Goal: Information Seeking & Learning: Check status

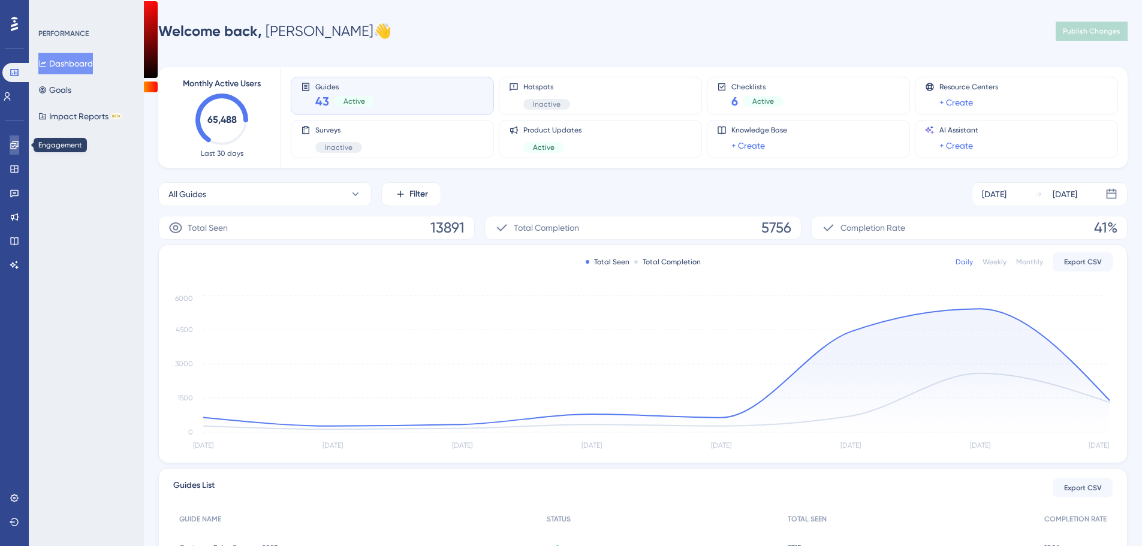
click at [19, 146] on link at bounding box center [15, 145] width 10 height 19
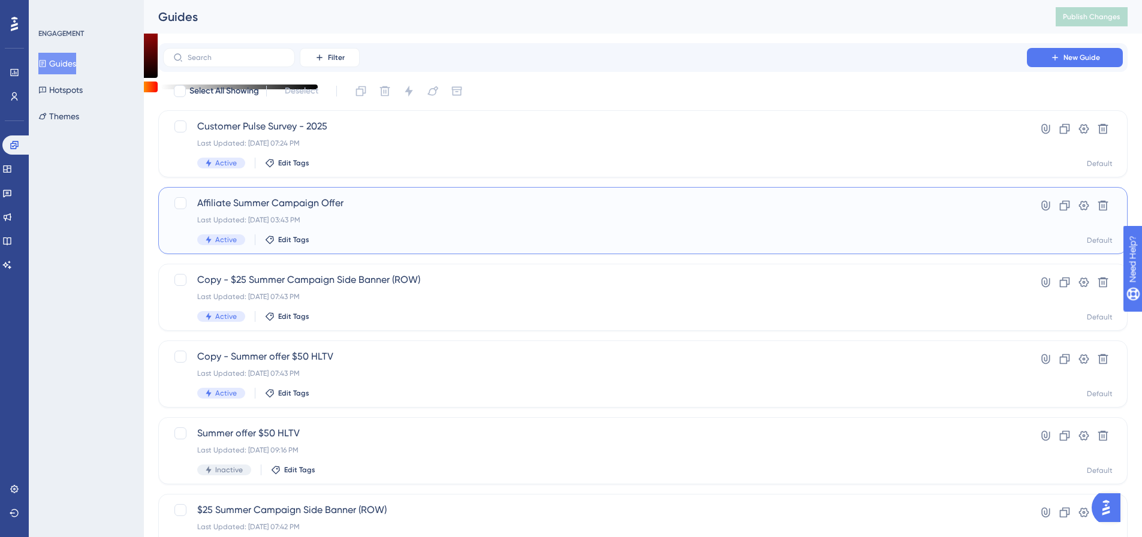
click at [315, 209] on span "Affiliate Summer Campaign Offer" at bounding box center [595, 203] width 796 height 14
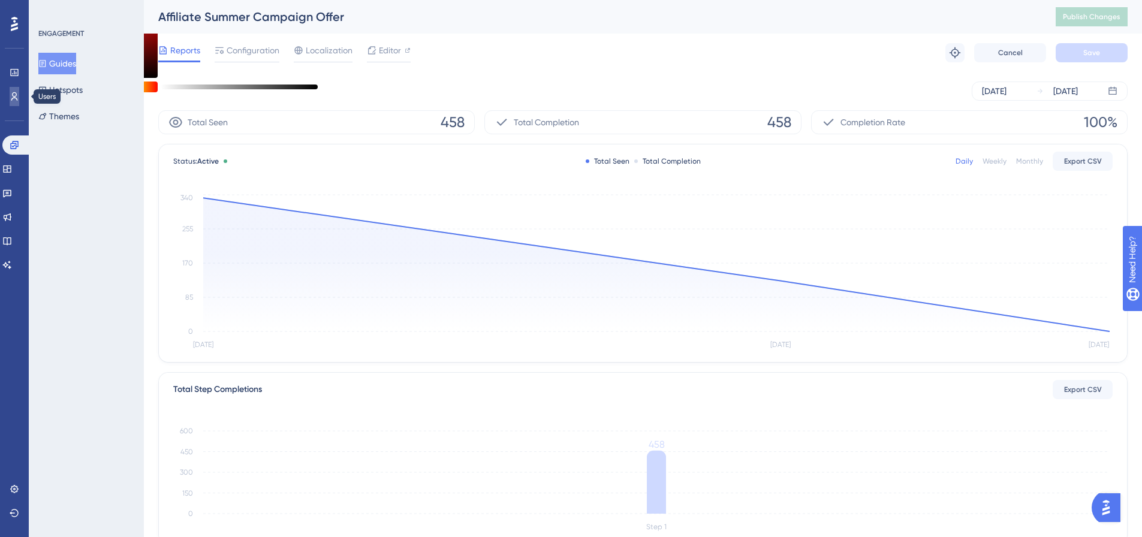
click at [11, 99] on icon at bounding box center [15, 97] width 10 height 10
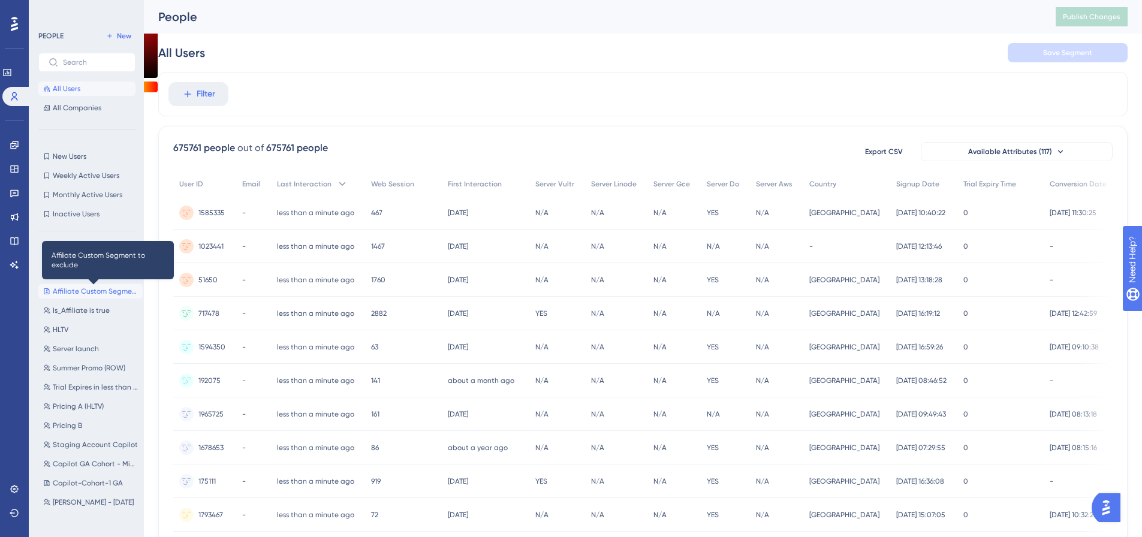
click at [102, 290] on span "Affiliate Custom Segment to exclude" at bounding box center [95, 292] width 85 height 10
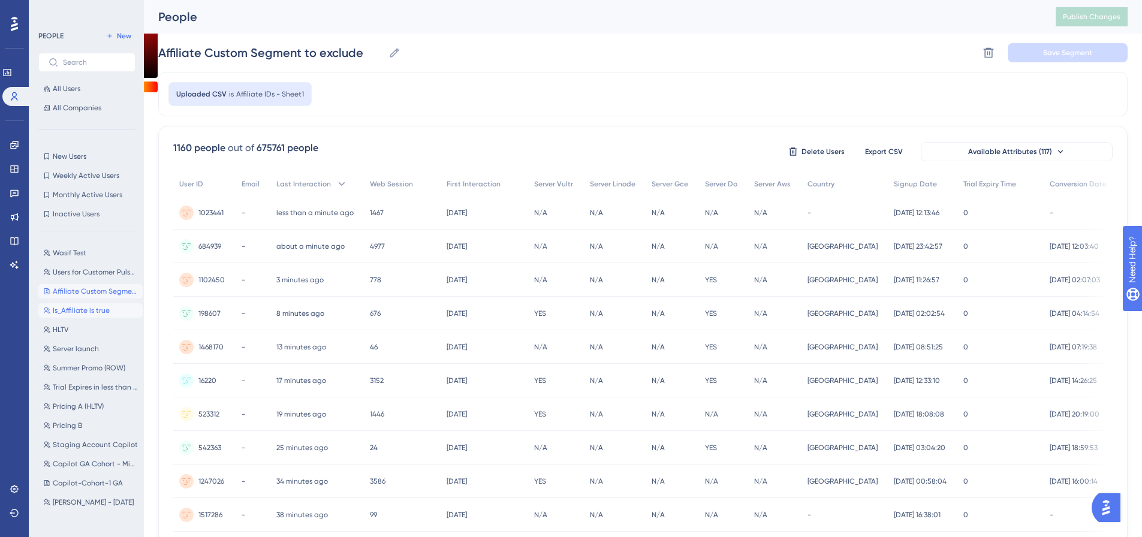
click at [92, 306] on span "Is_Affiliate is true" at bounding box center [81, 311] width 57 height 10
type input "Is_Affiliate is true"
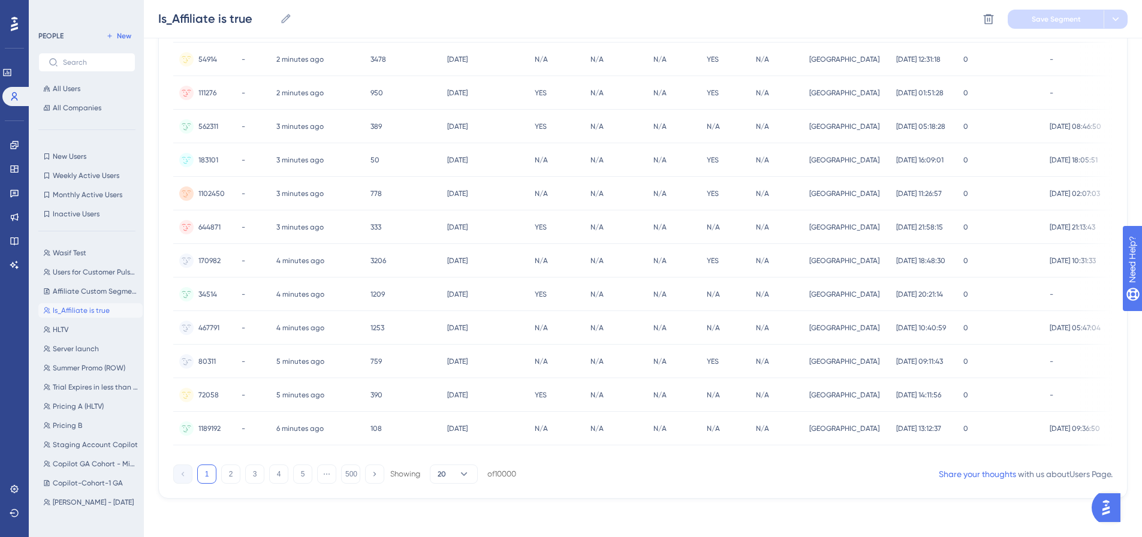
scroll to position [431, 0]
drag, startPoint x: 228, startPoint y: 422, endPoint x: 196, endPoint y: 422, distance: 31.8
click at [196, 422] on div "1189192 1189192" at bounding box center [204, 429] width 62 height 34
copy span "1189192"
click at [231, 471] on button "2" at bounding box center [230, 474] width 19 height 19
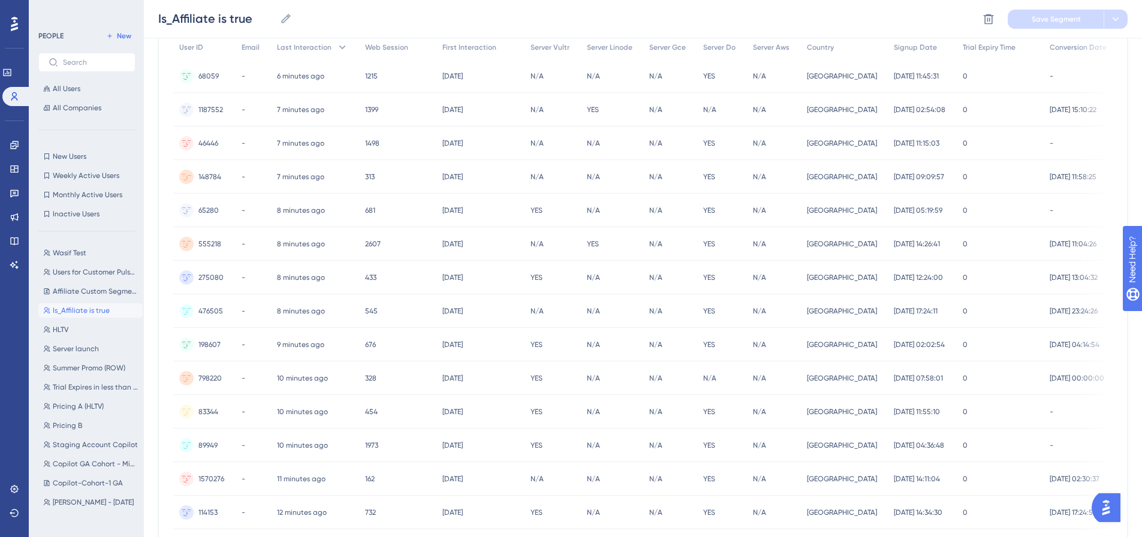
scroll to position [131, 0]
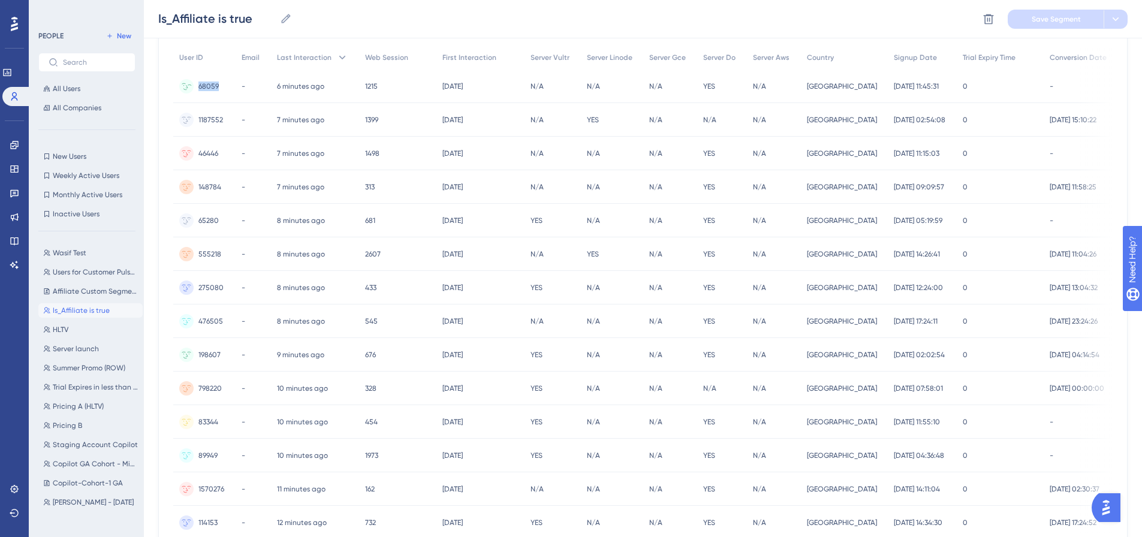
drag, startPoint x: 222, startPoint y: 87, endPoint x: 199, endPoint y: 87, distance: 23.4
click at [199, 87] on div "68059 68059" at bounding box center [204, 87] width 62 height 34
copy span "68059"
drag, startPoint x: 231, startPoint y: 116, endPoint x: 198, endPoint y: 121, distance: 33.3
click at [198, 121] on div "1187552 1187552" at bounding box center [204, 120] width 62 height 34
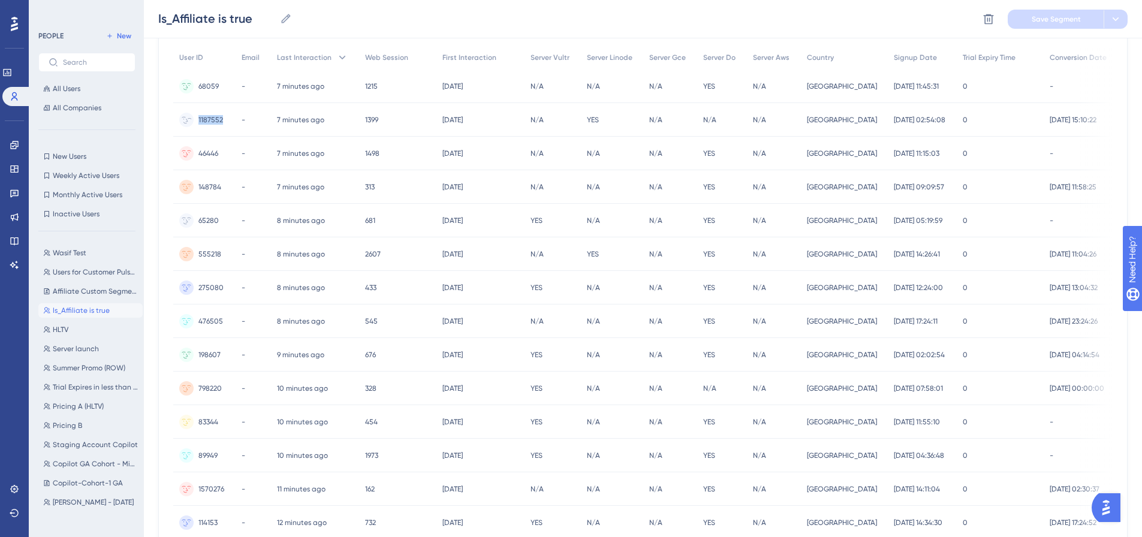
copy span "1187552"
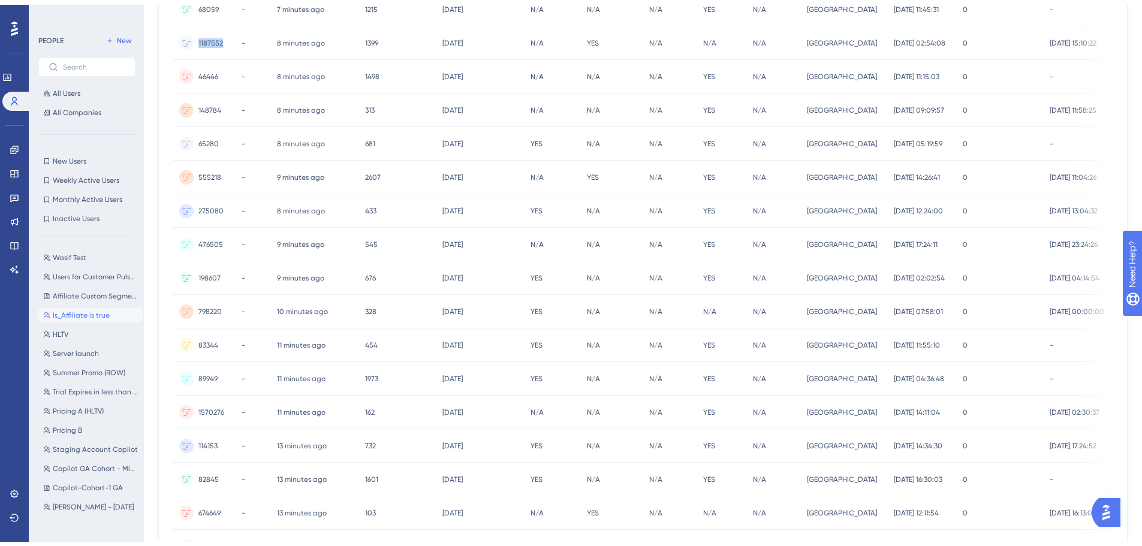
scroll to position [0, 0]
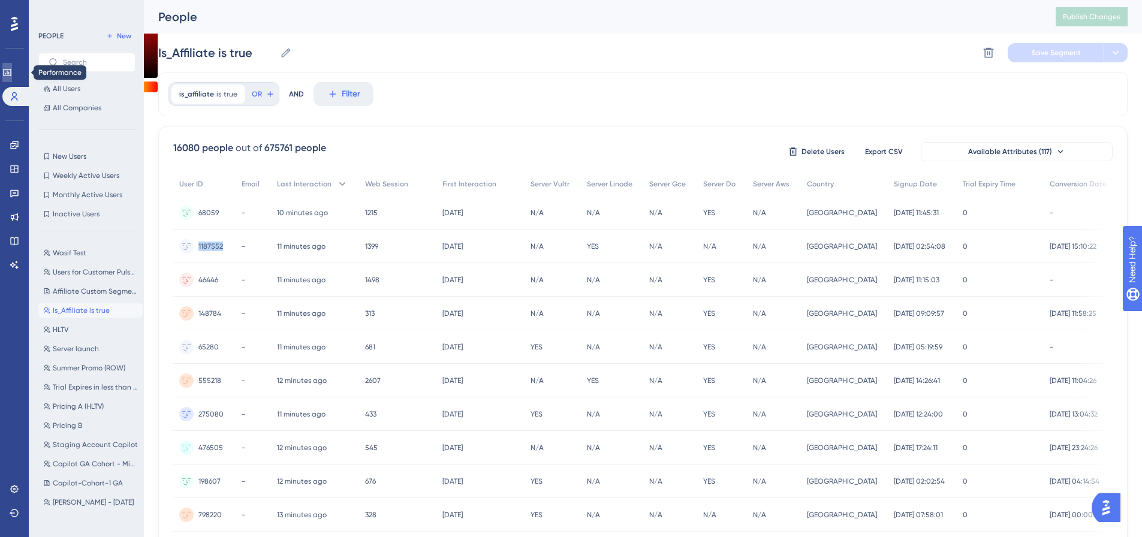
click at [12, 67] on link at bounding box center [7, 72] width 10 height 19
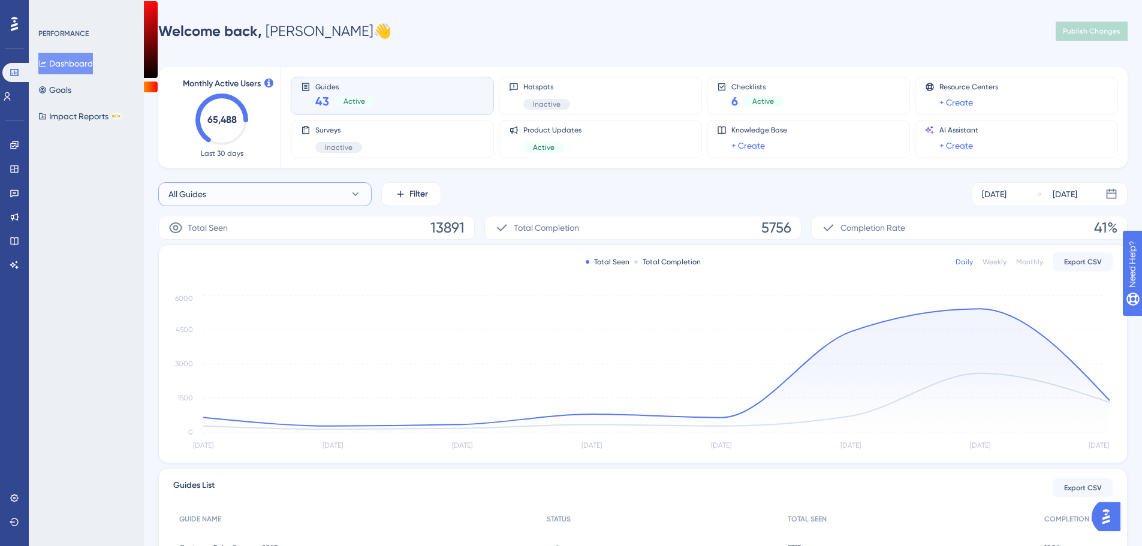
click at [248, 203] on button "All Guides" at bounding box center [264, 194] width 213 height 24
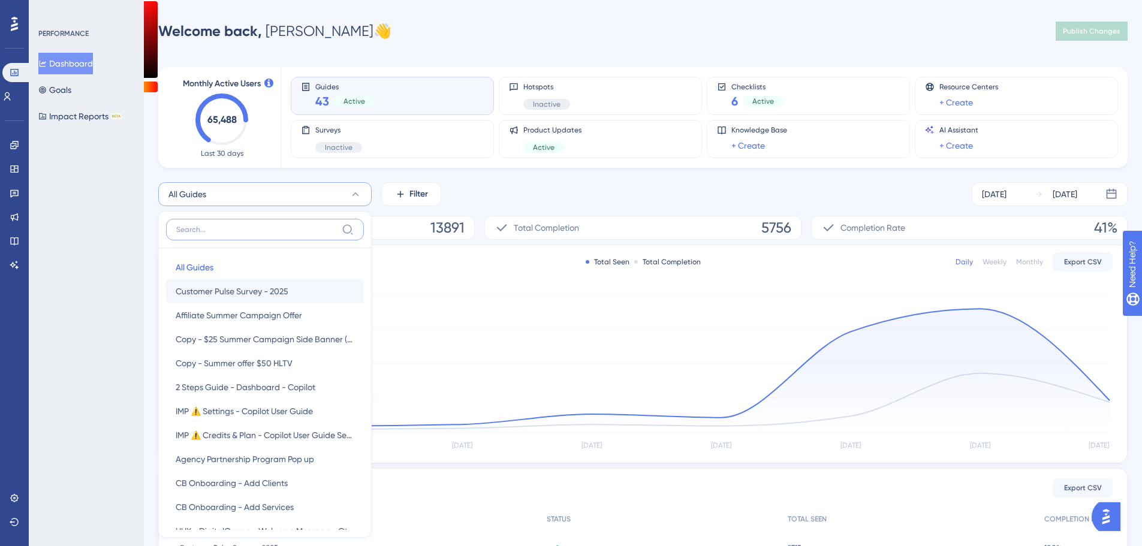
scroll to position [32, 0]
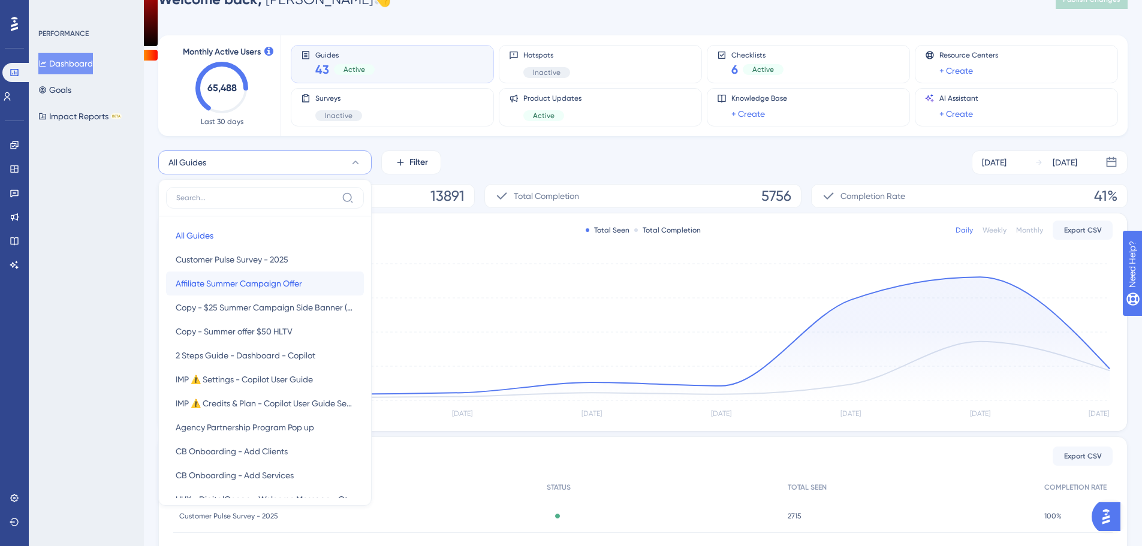
click at [250, 287] on span "Affiliate Summer Campaign Offer" at bounding box center [239, 283] width 127 height 14
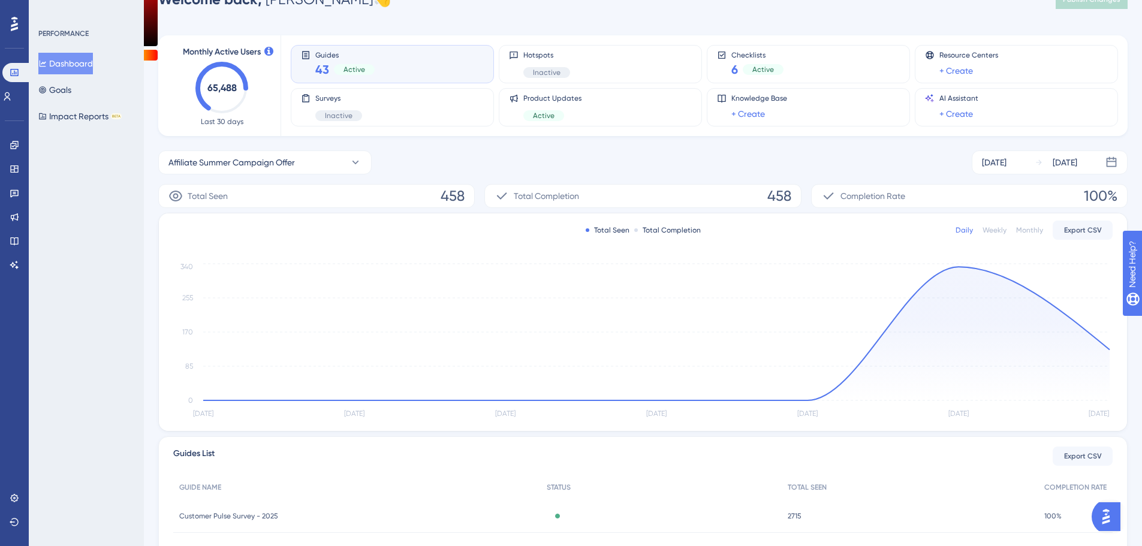
click at [1003, 231] on div "Weekly" at bounding box center [995, 230] width 24 height 10
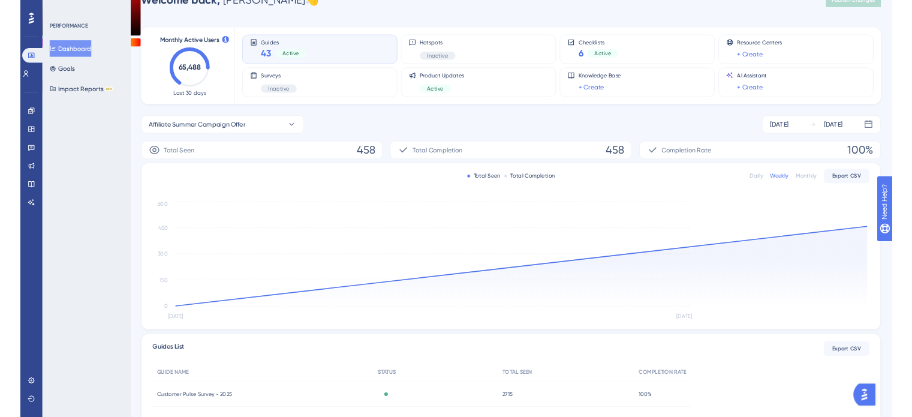
scroll to position [31, 0]
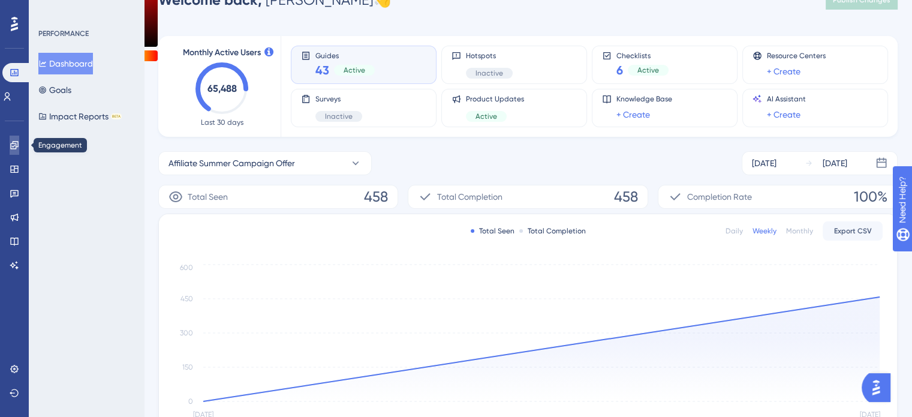
click at [11, 146] on icon at bounding box center [14, 145] width 8 height 8
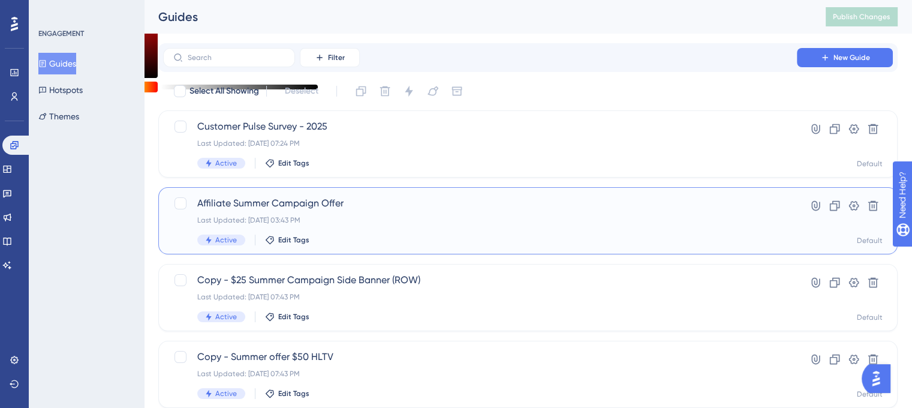
click at [248, 200] on span "Affiliate Summer Campaign Offer" at bounding box center [480, 203] width 566 height 14
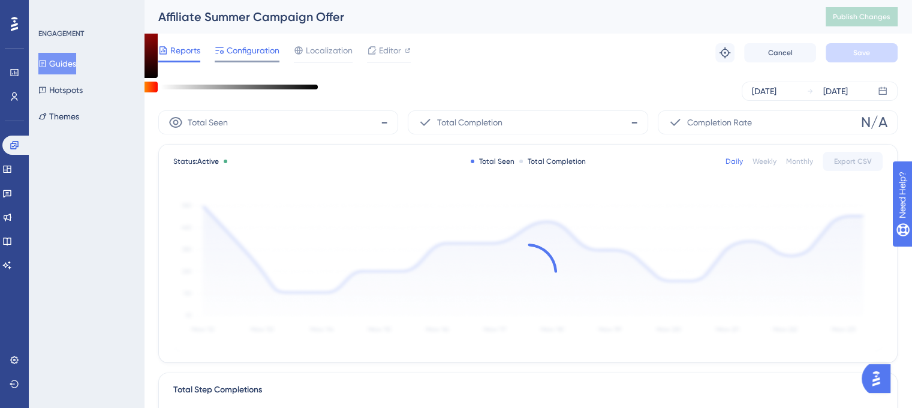
click at [272, 51] on span "Configuration" at bounding box center [253, 50] width 53 height 14
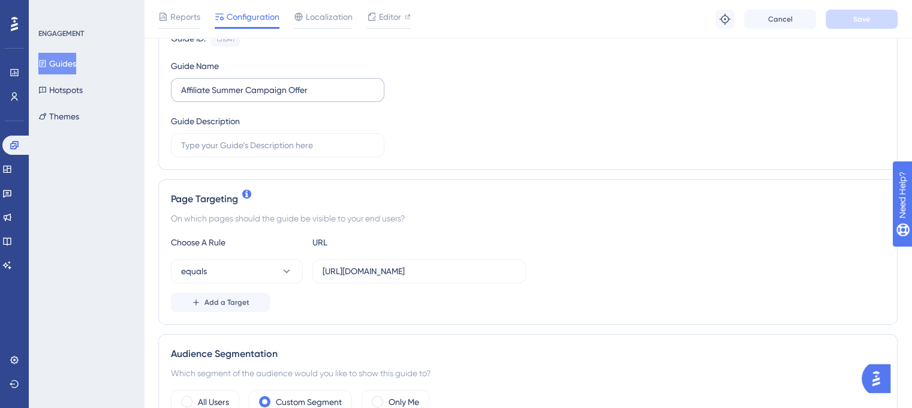
scroll to position [134, 0]
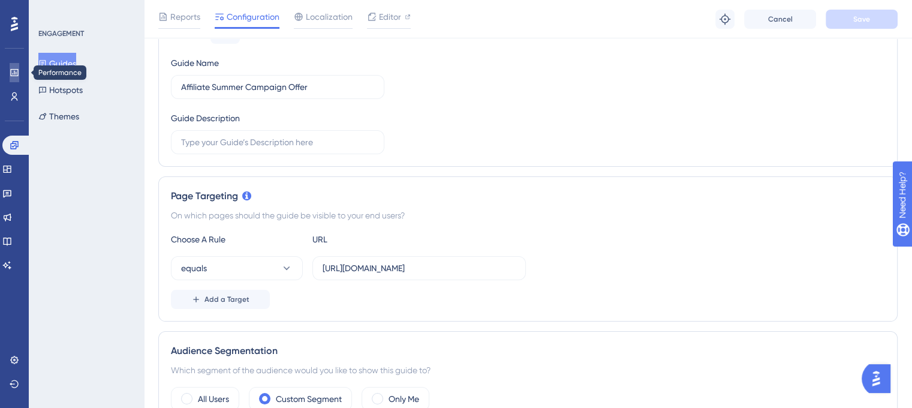
click at [10, 77] on icon at bounding box center [15, 73] width 10 height 10
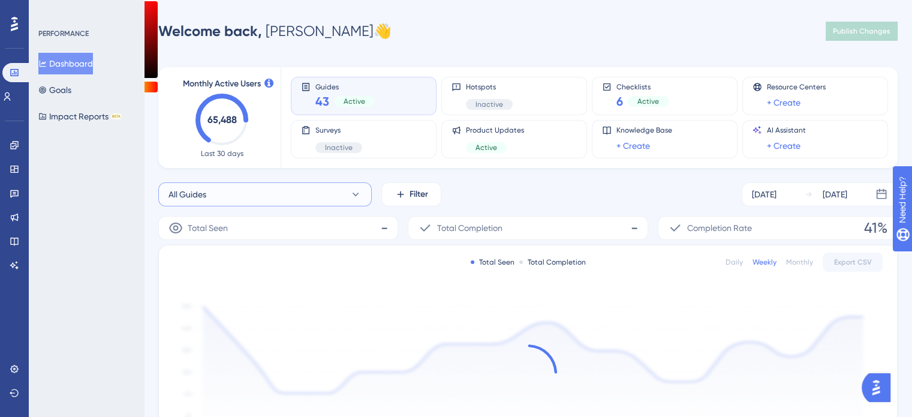
click at [249, 199] on button "All Guides" at bounding box center [264, 194] width 213 height 24
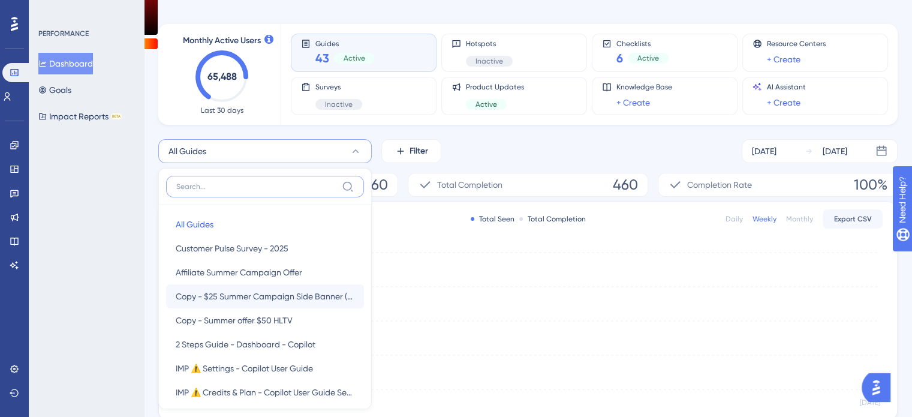
scroll to position [121, 0]
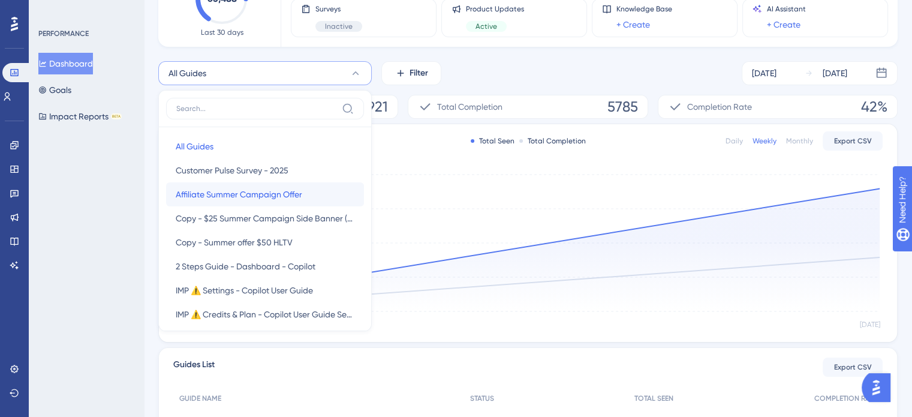
click at [278, 191] on span "Affiliate Summer Campaign Offer" at bounding box center [239, 194] width 127 height 14
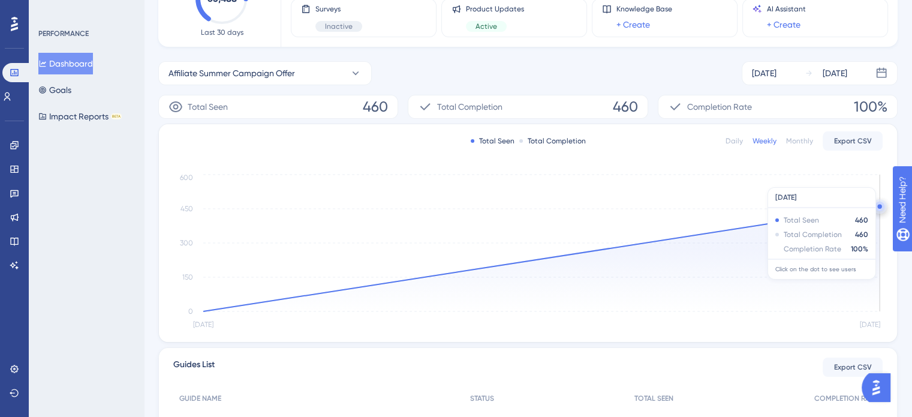
click at [846, 181] on icon "[DATE] [DATE] 0 150 300 450 600" at bounding box center [527, 252] width 709 height 161
click at [845, 194] on icon "[DATE] [DATE] 0 150 300 450 600" at bounding box center [527, 252] width 709 height 161
click at [200, 311] on icon "[DATE] [DATE] 0 150 300 450 600" at bounding box center [527, 252] width 709 height 161
click at [377, 110] on span "460" at bounding box center [375, 106] width 25 height 19
click at [781, 160] on div "Total Seen Total Completion Daily Weekly Monthly Export CSV [DATE] [DATE] 0 150…" at bounding box center [528, 233] width 738 height 218
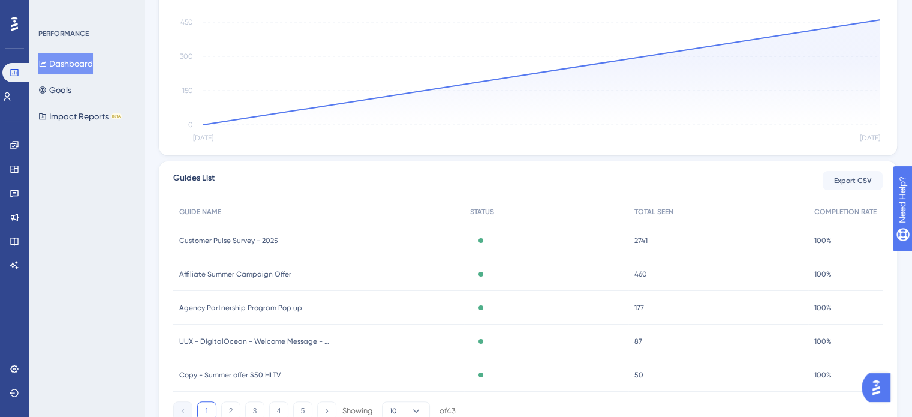
scroll to position [305, 0]
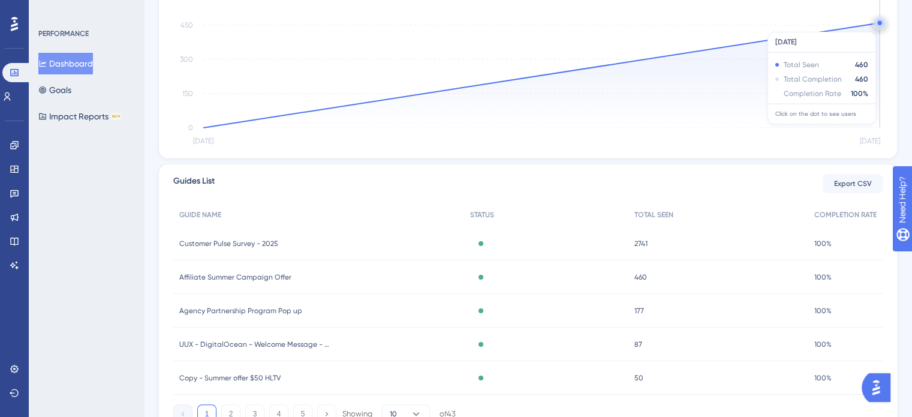
click at [880, 26] on circle at bounding box center [880, 23] width 10 height 10
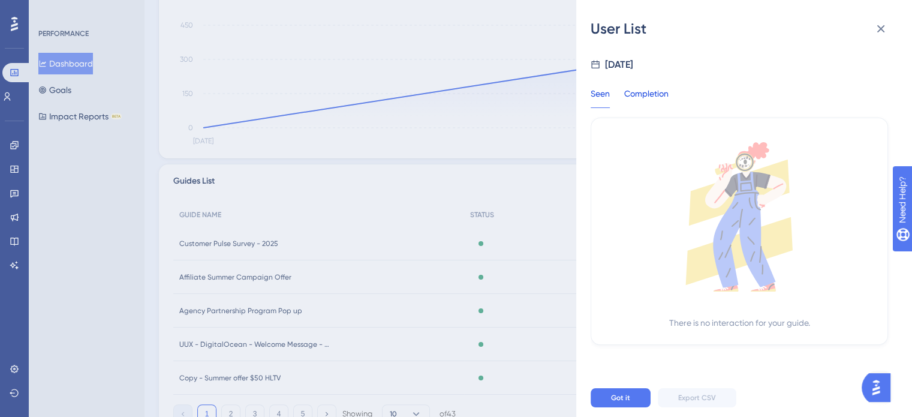
click at [648, 98] on div "Completion" at bounding box center [646, 97] width 44 height 22
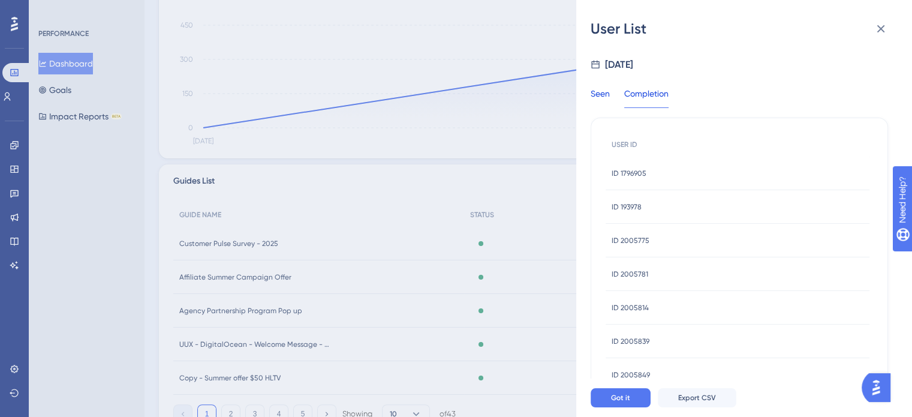
click at [605, 94] on div "Seen" at bounding box center [600, 97] width 19 height 22
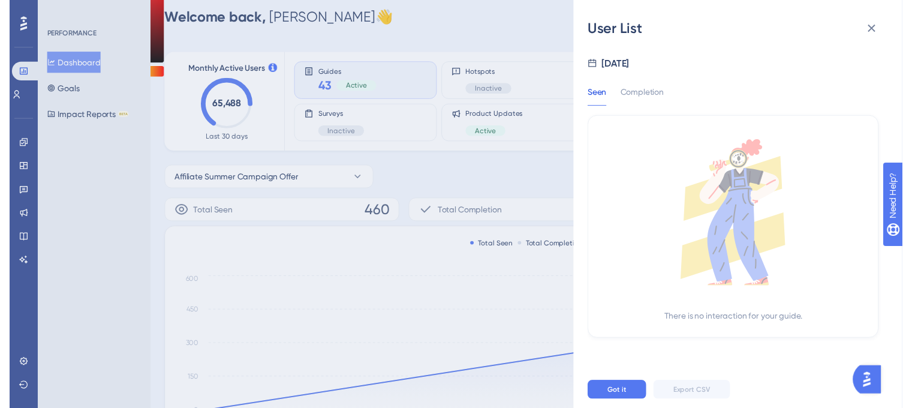
scroll to position [0, 0]
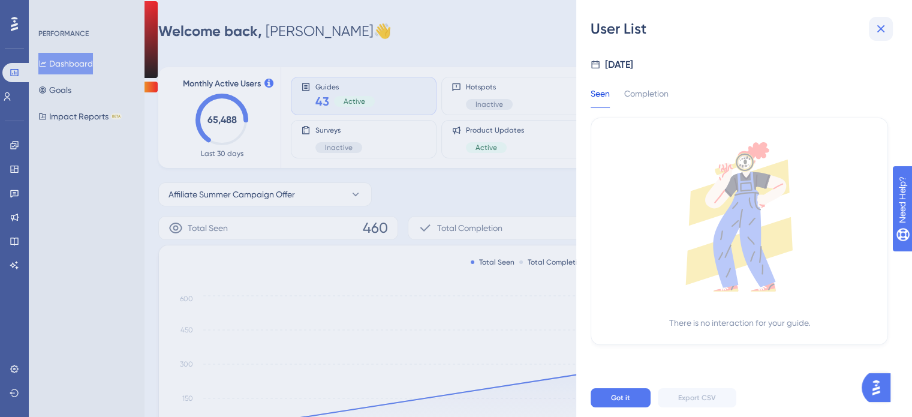
click at [884, 36] on button at bounding box center [881, 29] width 24 height 24
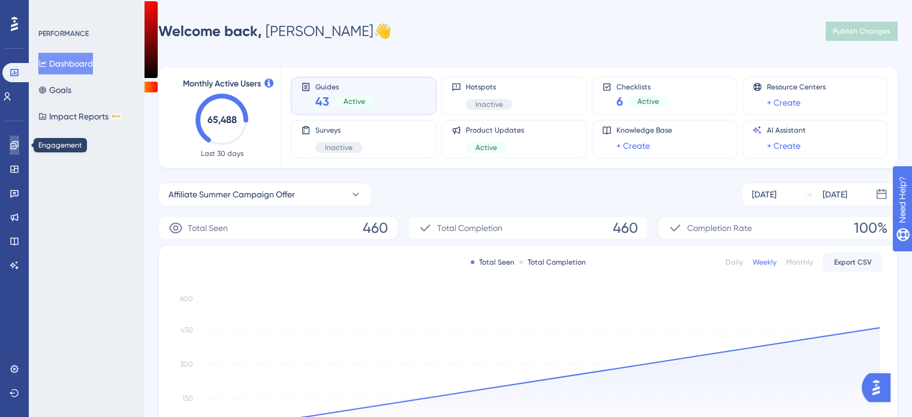
click at [11, 137] on link at bounding box center [15, 145] width 10 height 19
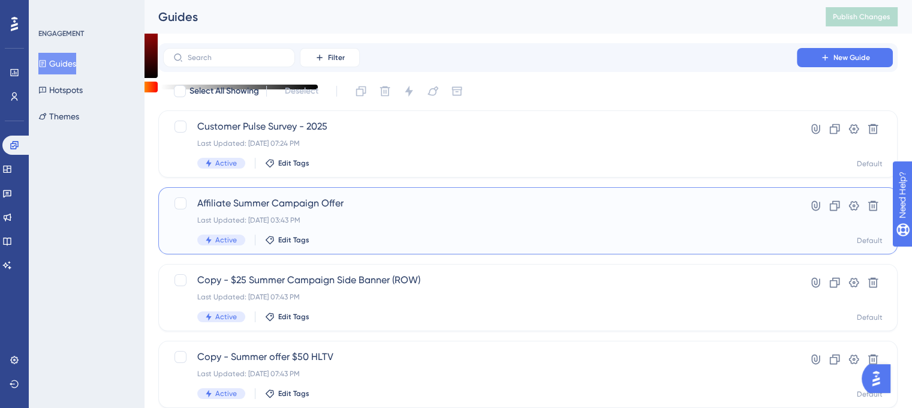
click at [236, 209] on span "Affiliate Summer Campaign Offer" at bounding box center [480, 203] width 566 height 14
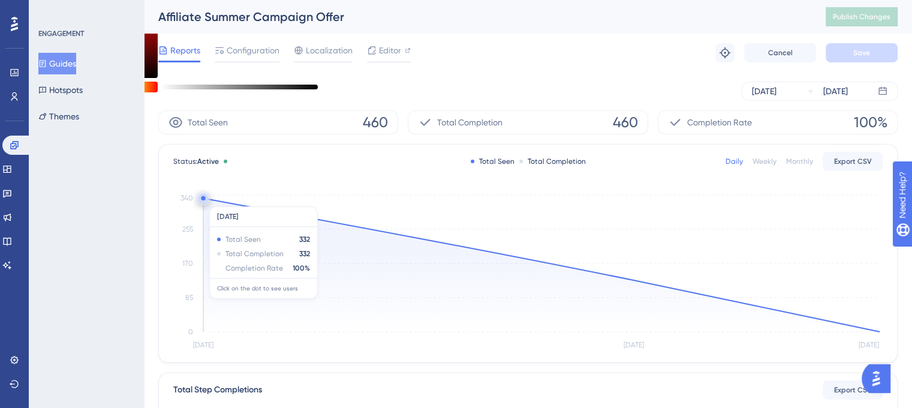
click at [206, 200] on circle at bounding box center [204, 198] width 10 height 10
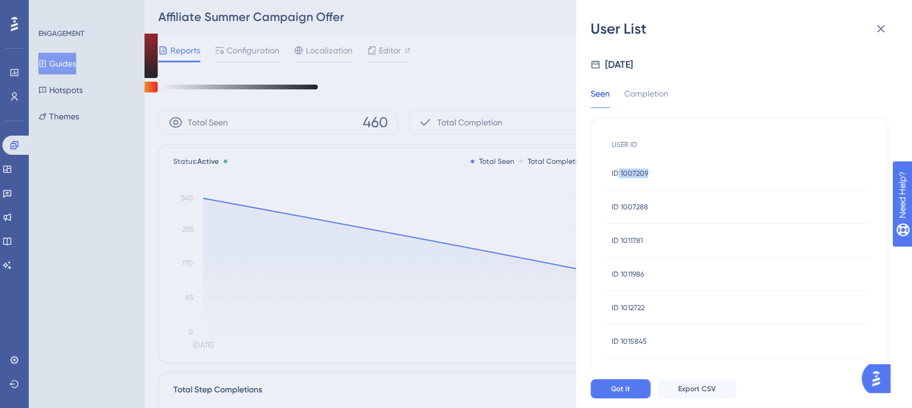
drag, startPoint x: 653, startPoint y: 176, endPoint x: 619, endPoint y: 173, distance: 34.3
click at [619, 173] on div "ID 1007209 ID 1007209" at bounding box center [738, 174] width 264 height 34
copy span "1007209"
drag, startPoint x: 652, startPoint y: 337, endPoint x: 615, endPoint y: 341, distance: 38.0
click at [615, 341] on div "ID 1015845 ID 1015845" at bounding box center [738, 341] width 264 height 34
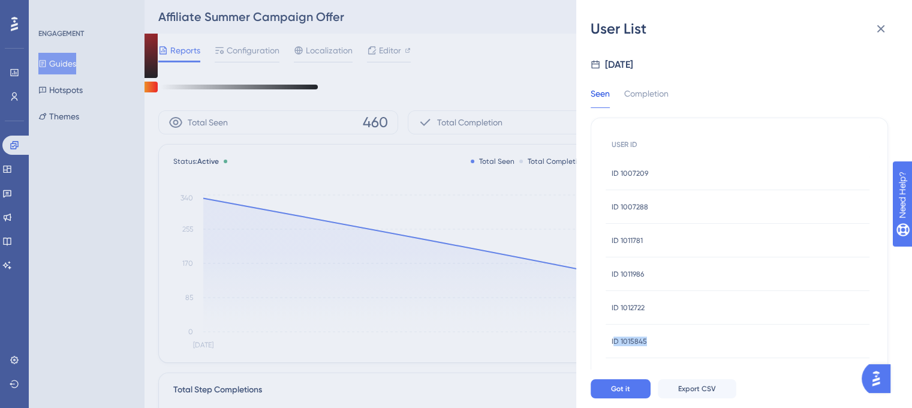
copy span "D 1015845"
click at [651, 338] on div "ID 1015845 ID 1015845" at bounding box center [738, 341] width 264 height 34
drag, startPoint x: 651, startPoint y: 338, endPoint x: 627, endPoint y: 340, distance: 23.5
click at [627, 340] on div "ID 1015845 ID 1015845" at bounding box center [738, 341] width 264 height 34
click at [19, 95] on div "User List [DATE] Seen Completion USER ID ID 1007209 ID 1007209 ID 1007288 ID 10…" at bounding box center [456, 204] width 912 height 408
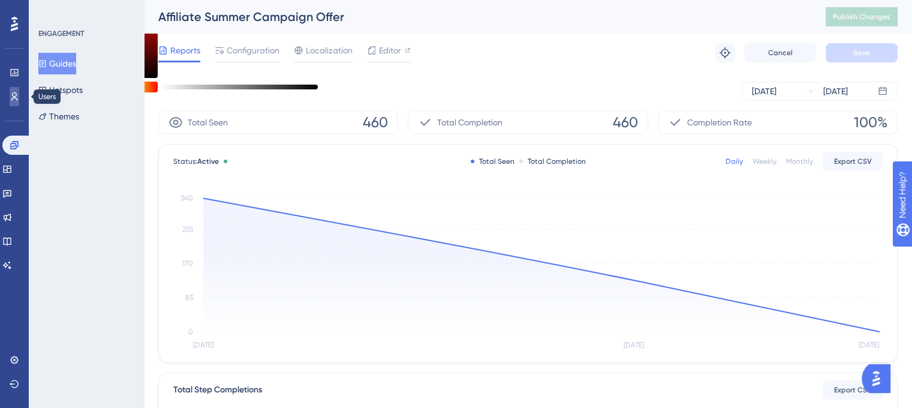
click at [17, 95] on icon at bounding box center [15, 97] width 10 height 10
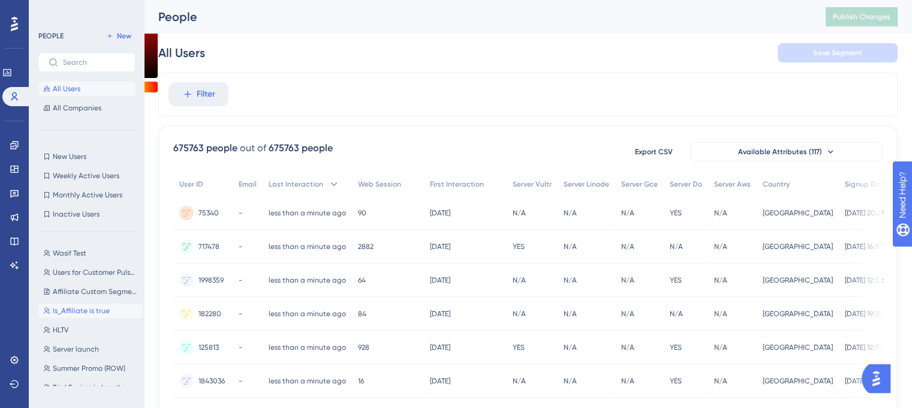
click at [89, 311] on span "Is_Affiliate is true" at bounding box center [81, 311] width 57 height 10
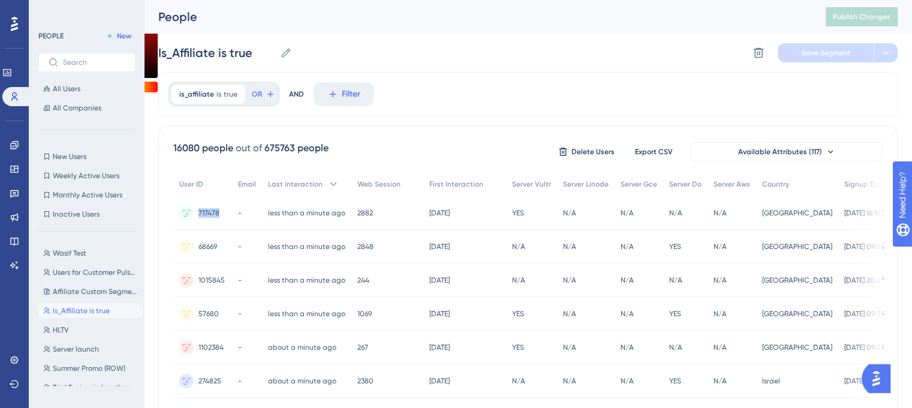
drag, startPoint x: 224, startPoint y: 209, endPoint x: 197, endPoint y: 213, distance: 27.9
click at [197, 213] on div "717478 717478" at bounding box center [202, 213] width 59 height 34
copy span "717478"
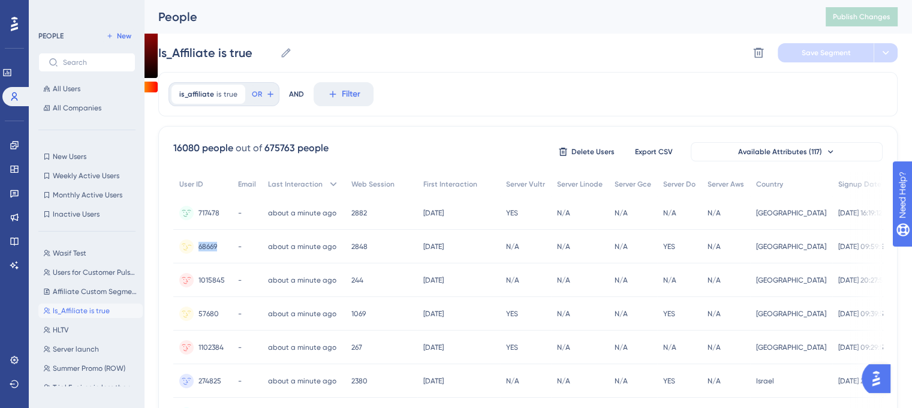
drag, startPoint x: 223, startPoint y: 245, endPoint x: 194, endPoint y: 244, distance: 29.4
click at [194, 244] on div "68669 68669" at bounding box center [202, 247] width 59 height 34
copy span "68669"
drag, startPoint x: 225, startPoint y: 280, endPoint x: 198, endPoint y: 280, distance: 27.6
click at [198, 280] on div "1015845 1015845" at bounding box center [202, 280] width 59 height 34
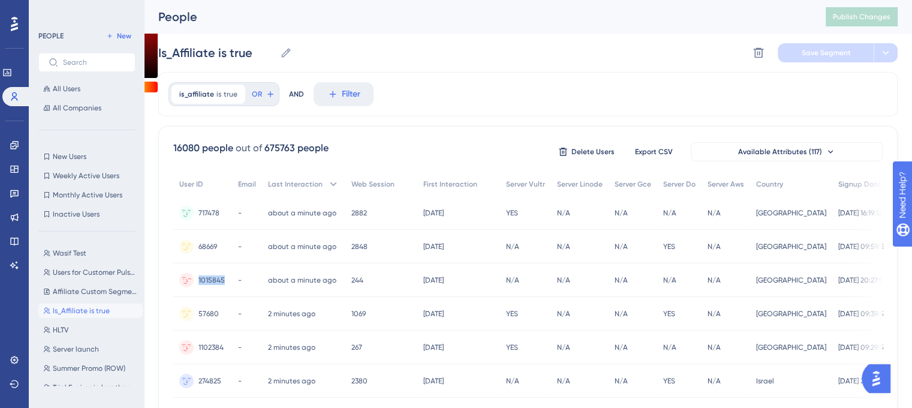
copy span "1015845"
